Goal: Information Seeking & Learning: Compare options

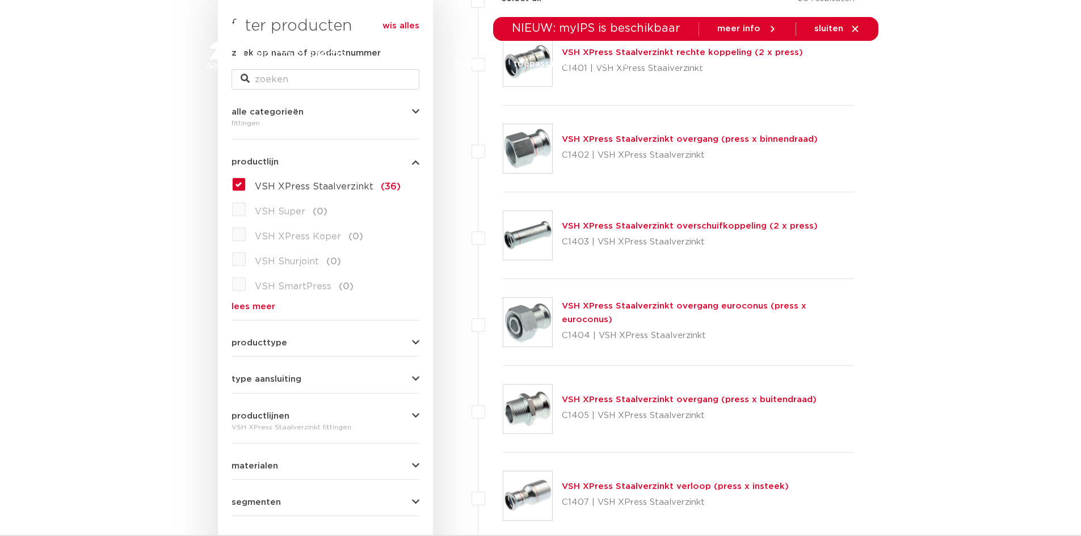
click at [546, 409] on img at bounding box center [527, 409] width 49 height 49
click at [711, 396] on link "VSH XPress Staalverzinkt overgang (press x buitendraad)" at bounding box center [689, 400] width 255 height 9
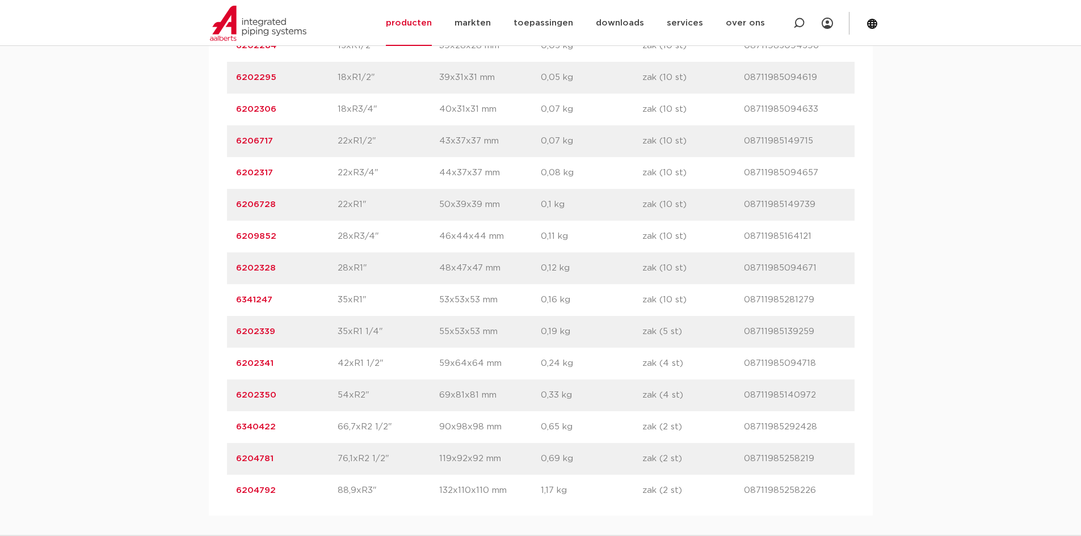
scroll to position [908, 0]
click at [339, 362] on p "42xR1 1/2"" at bounding box center [389, 362] width 102 height 14
